Goal: Transaction & Acquisition: Purchase product/service

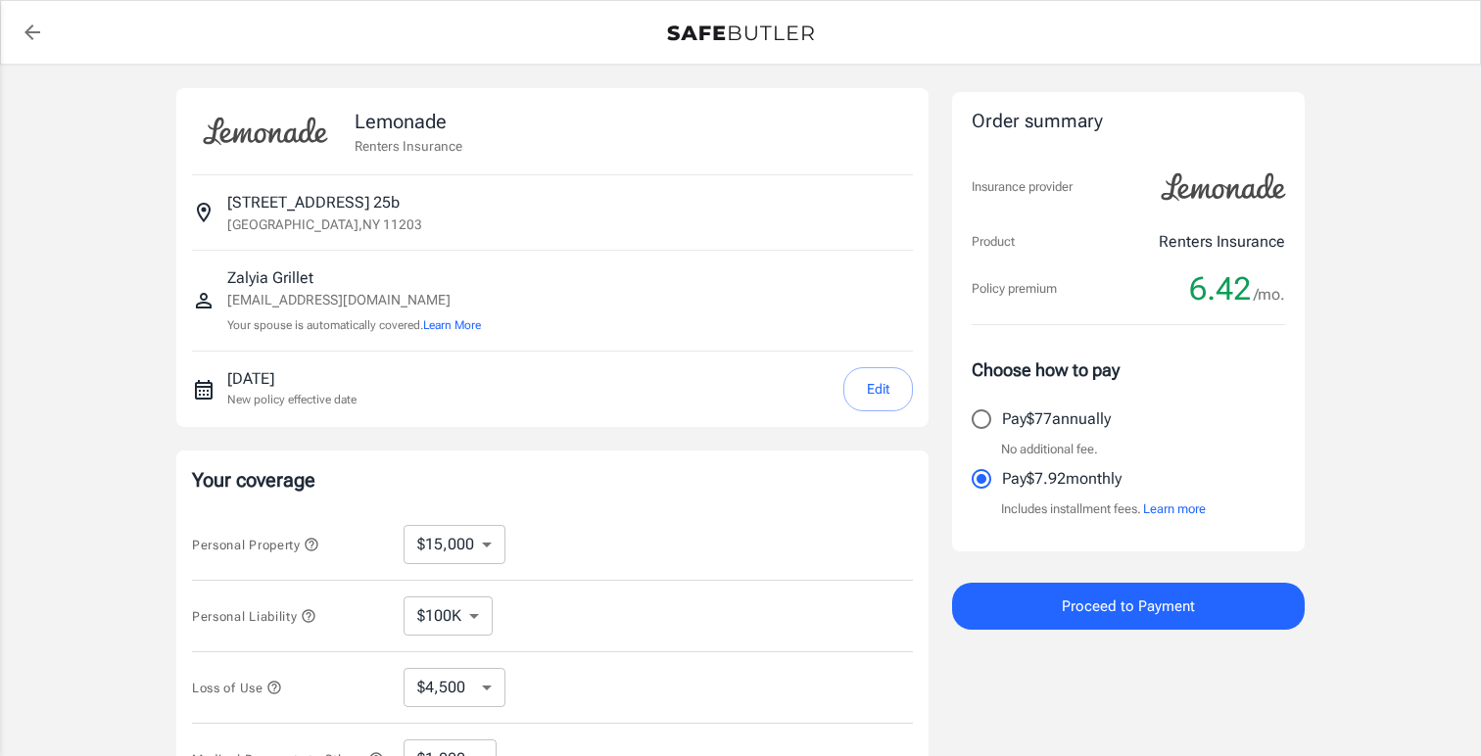
select select "15000"
select select "500"
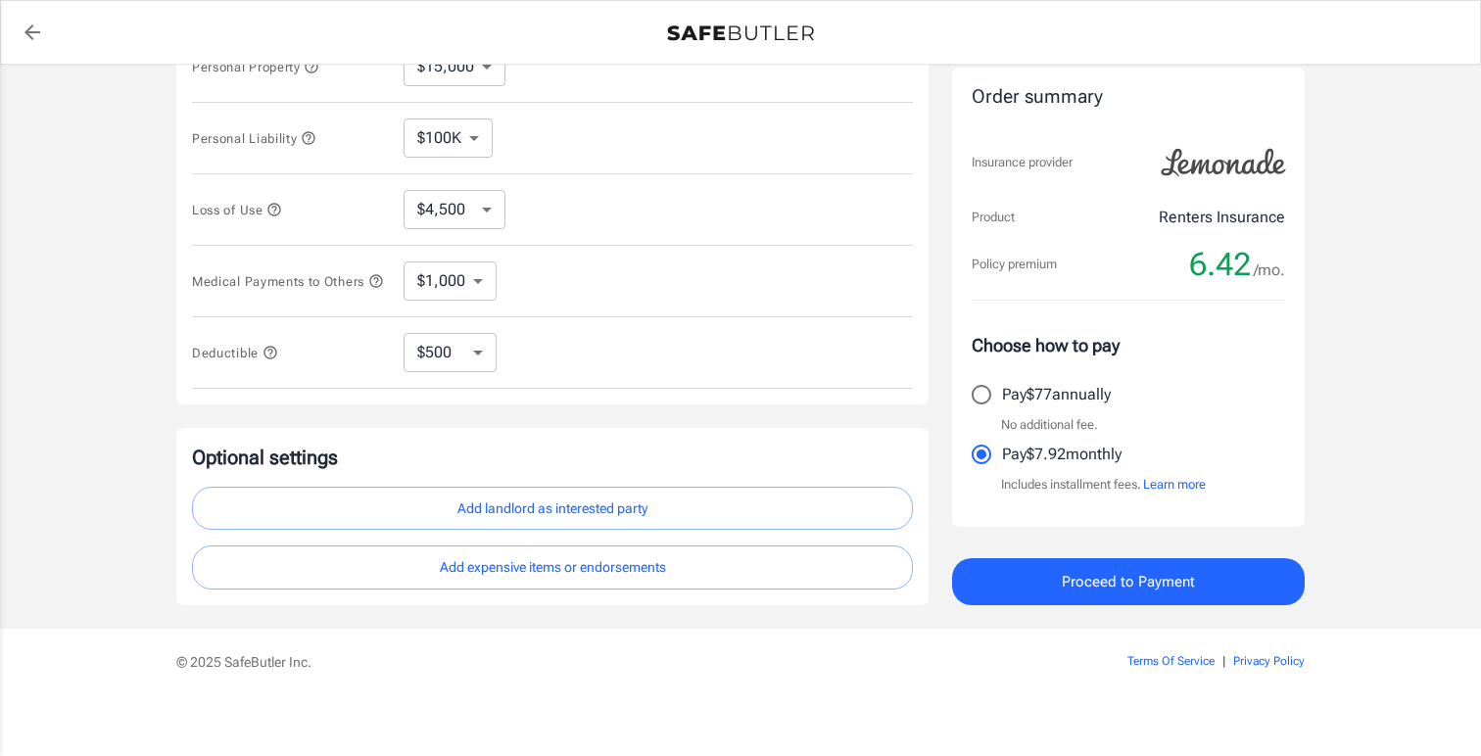
scroll to position [484, 0]
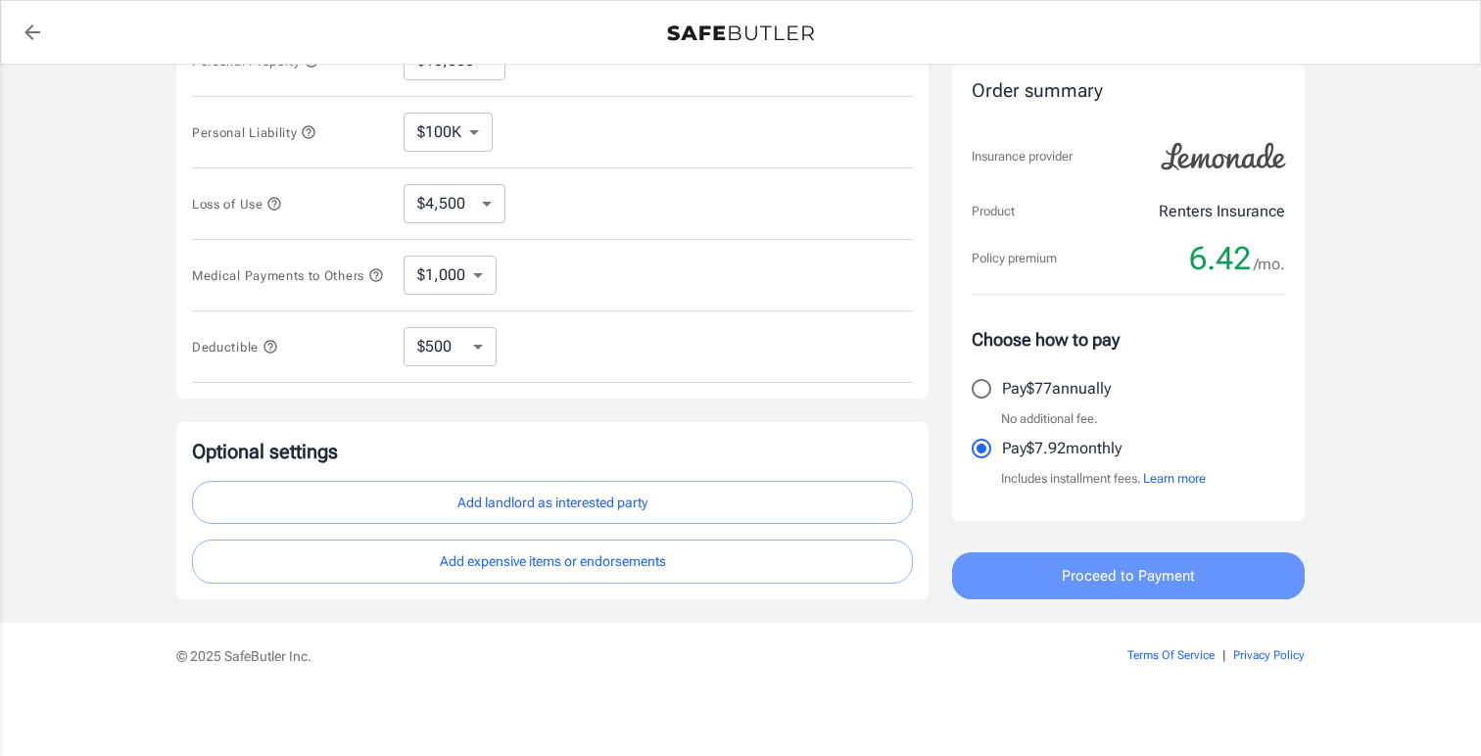
click at [1046, 581] on button "Proceed to Payment" at bounding box center [1128, 575] width 353 height 47
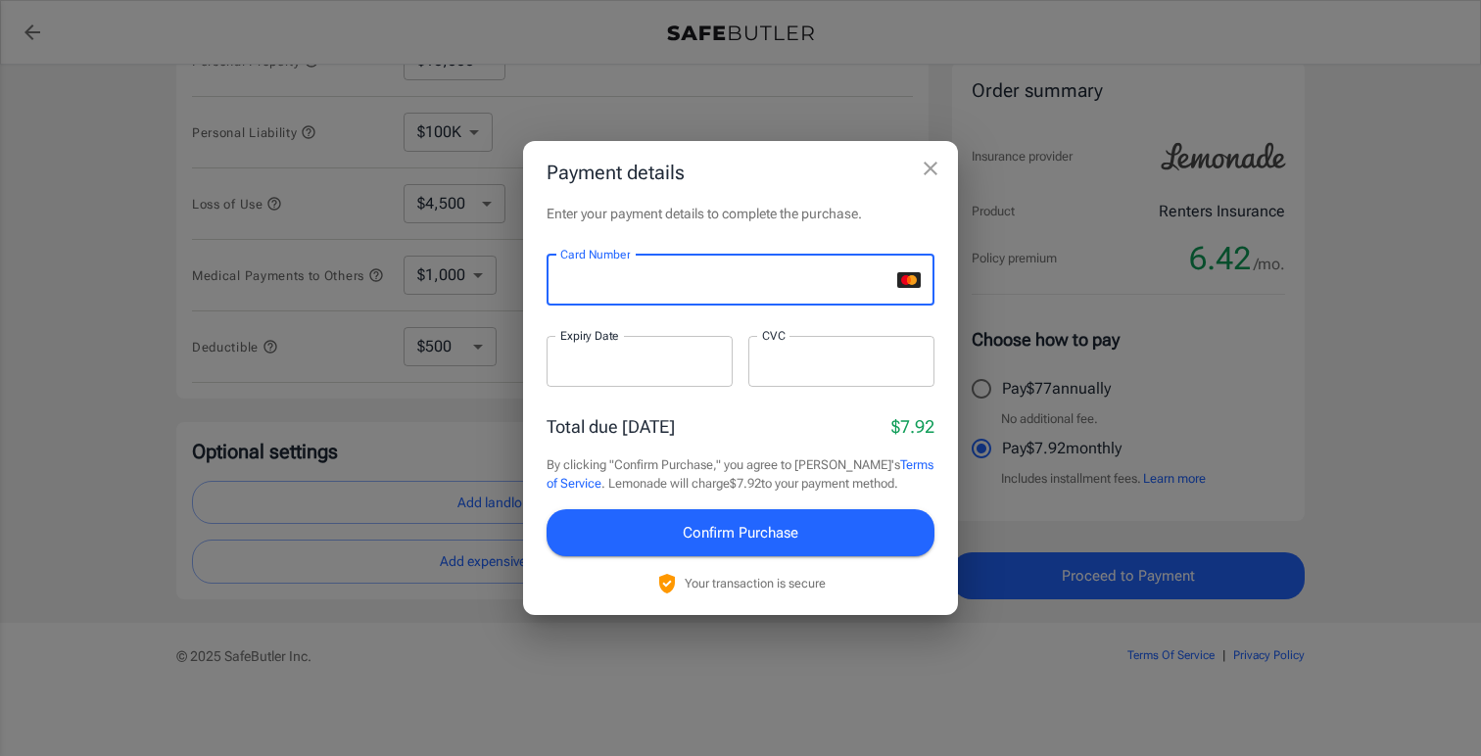
click at [571, 350] on div at bounding box center [640, 361] width 186 height 51
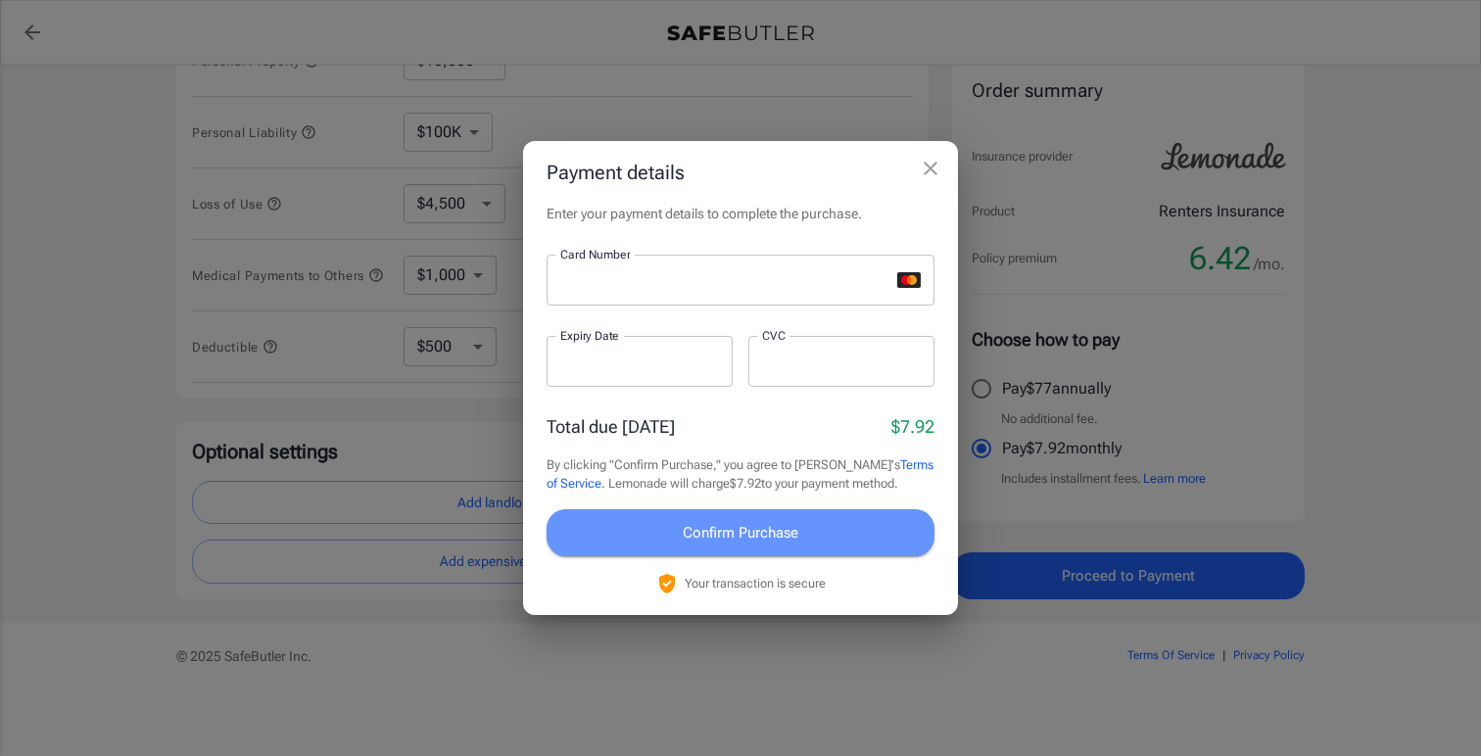
click at [702, 545] on span "Confirm Purchase" at bounding box center [741, 532] width 116 height 25
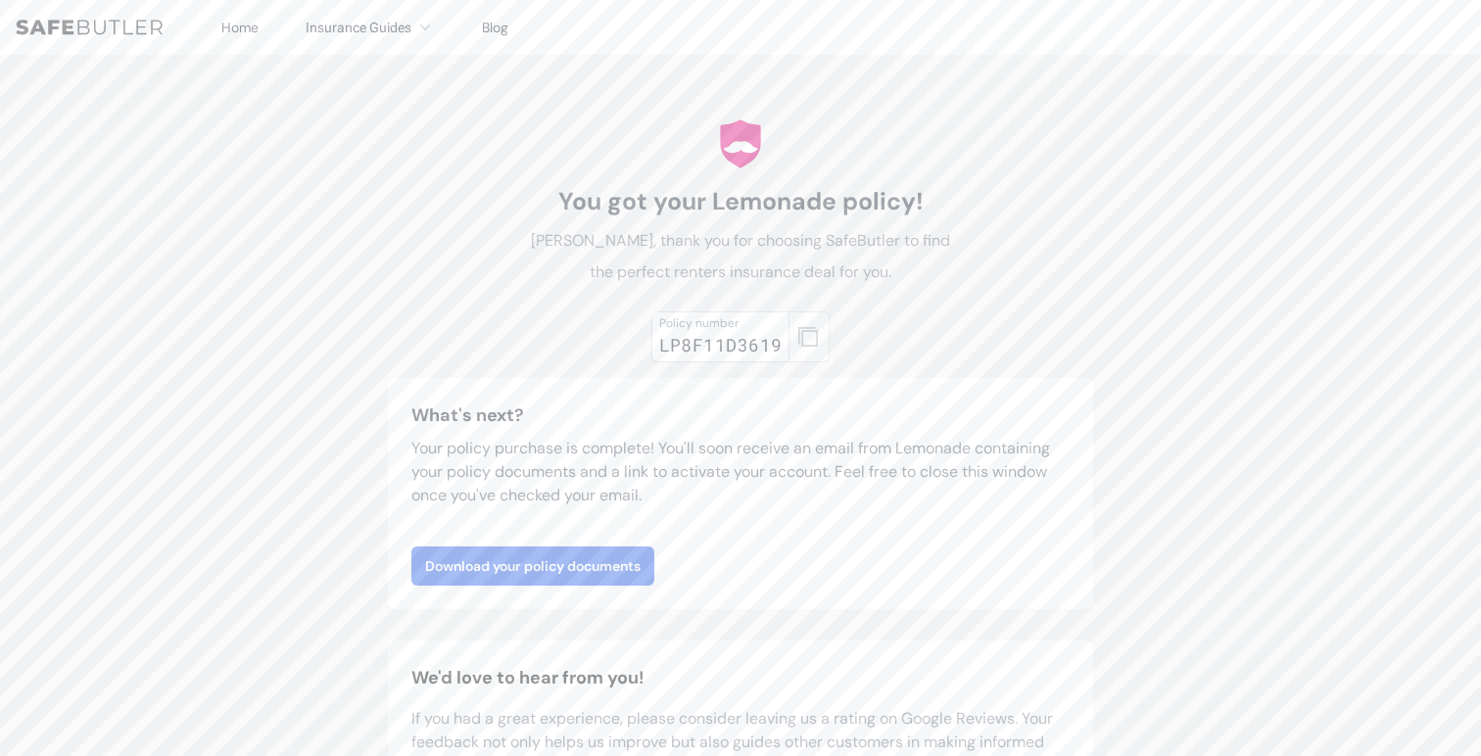
click at [812, 338] on icon "button" at bounding box center [808, 337] width 20 height 20
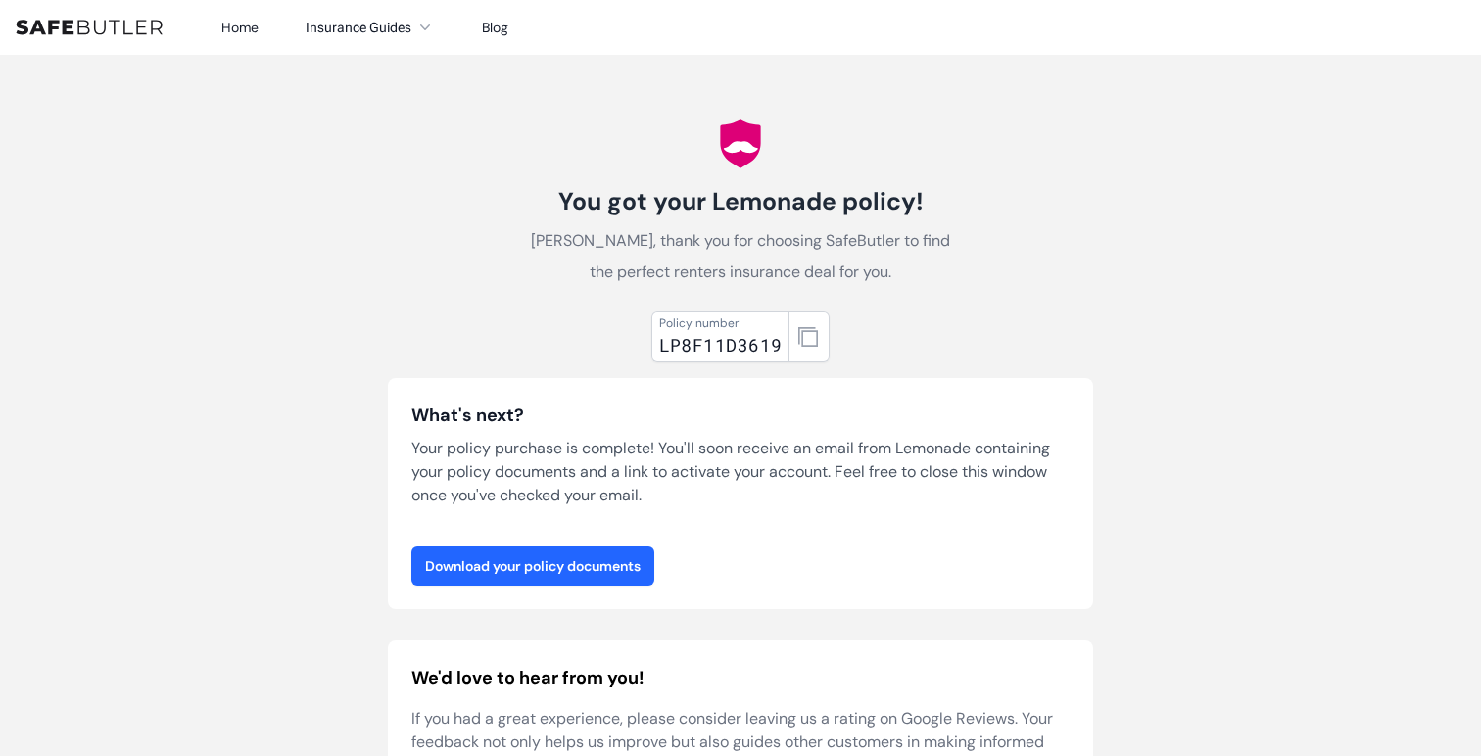
click at [572, 571] on link "Download your policy documents" at bounding box center [532, 566] width 243 height 39
